Goal: Find specific page/section: Find specific page/section

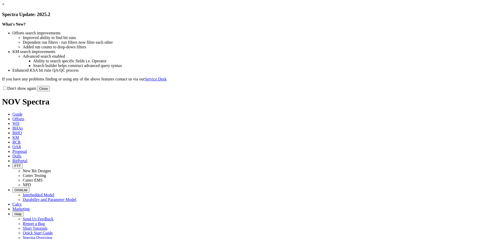
click at [4, 6] on link "×" at bounding box center [3, 4] width 2 height 4
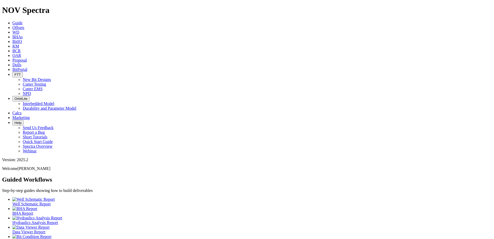
click at [23, 72] on button "FTT" at bounding box center [17, 74] width 10 height 5
click at [46, 82] on link "Cutter Testing" at bounding box center [34, 84] width 23 height 4
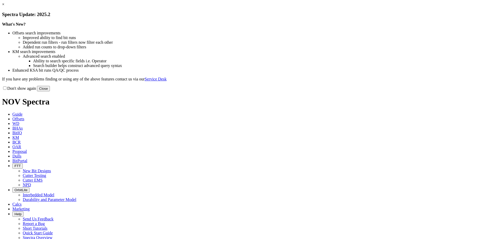
click at [50, 91] on button "Close" at bounding box center [43, 88] width 13 height 5
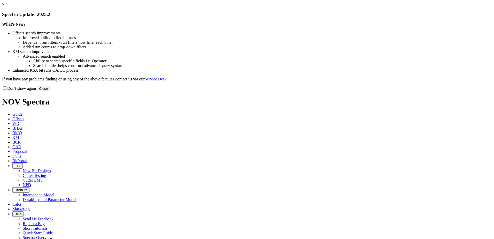
click at [50, 91] on button "Close" at bounding box center [43, 88] width 13 height 5
